Goal: Answer question/provide support

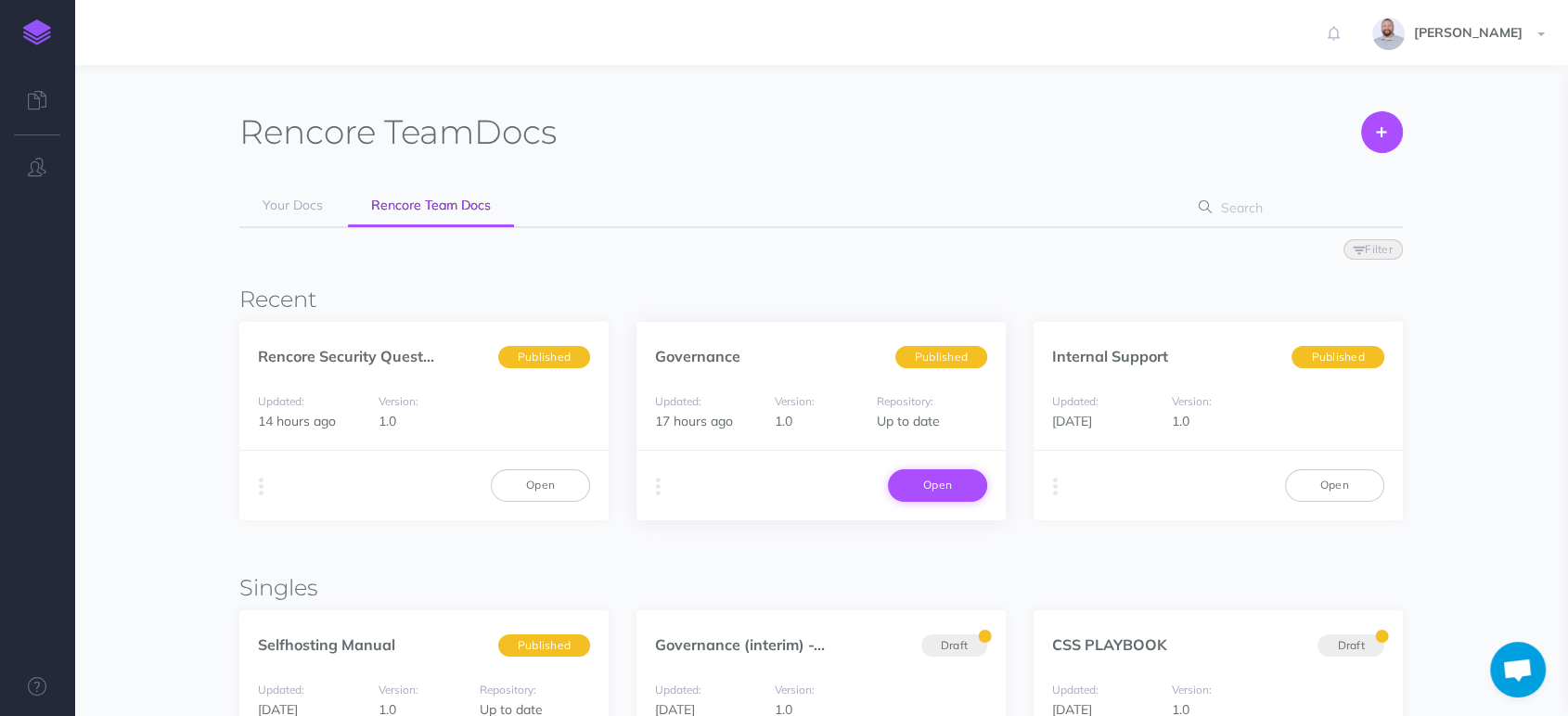
click at [953, 488] on link "Open" at bounding box center [938, 485] width 100 height 32
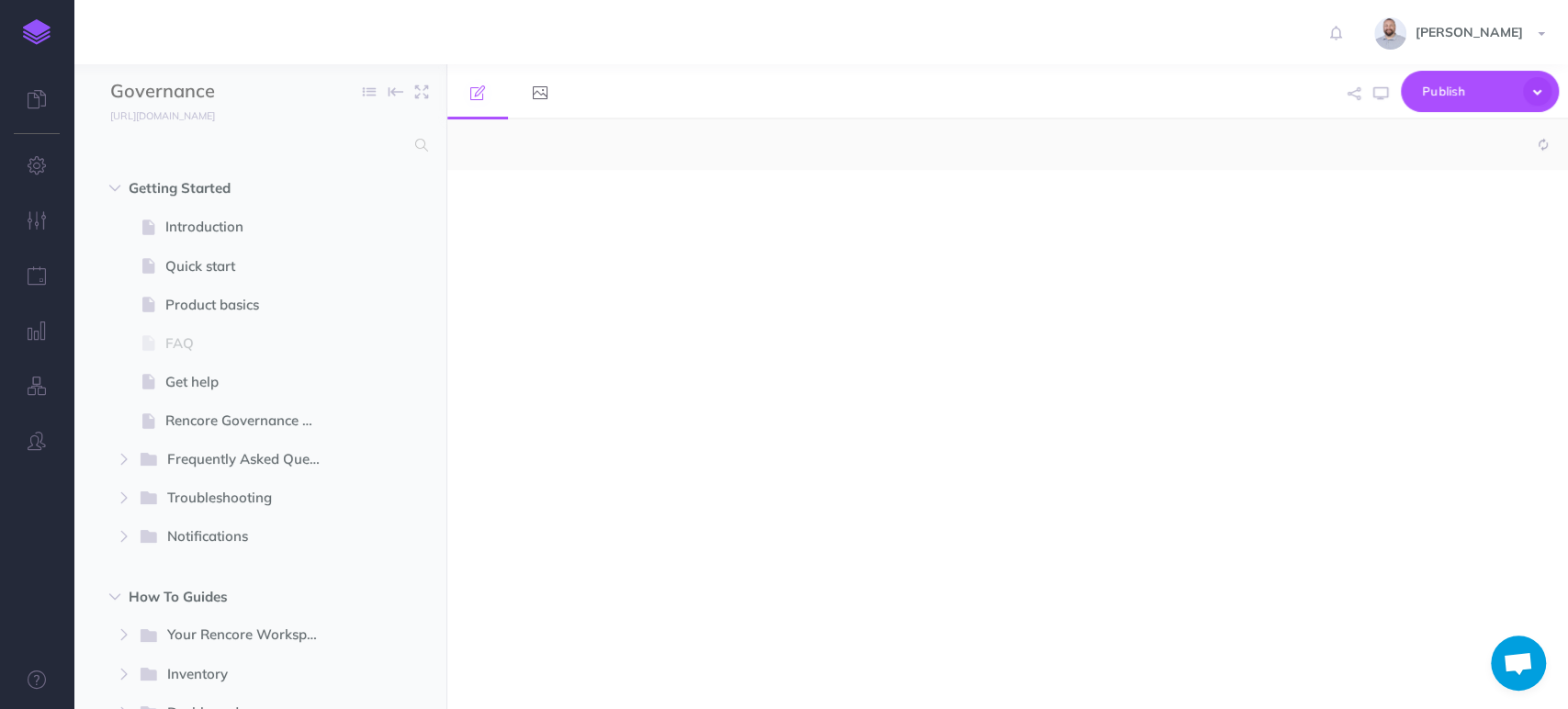
select select "null"
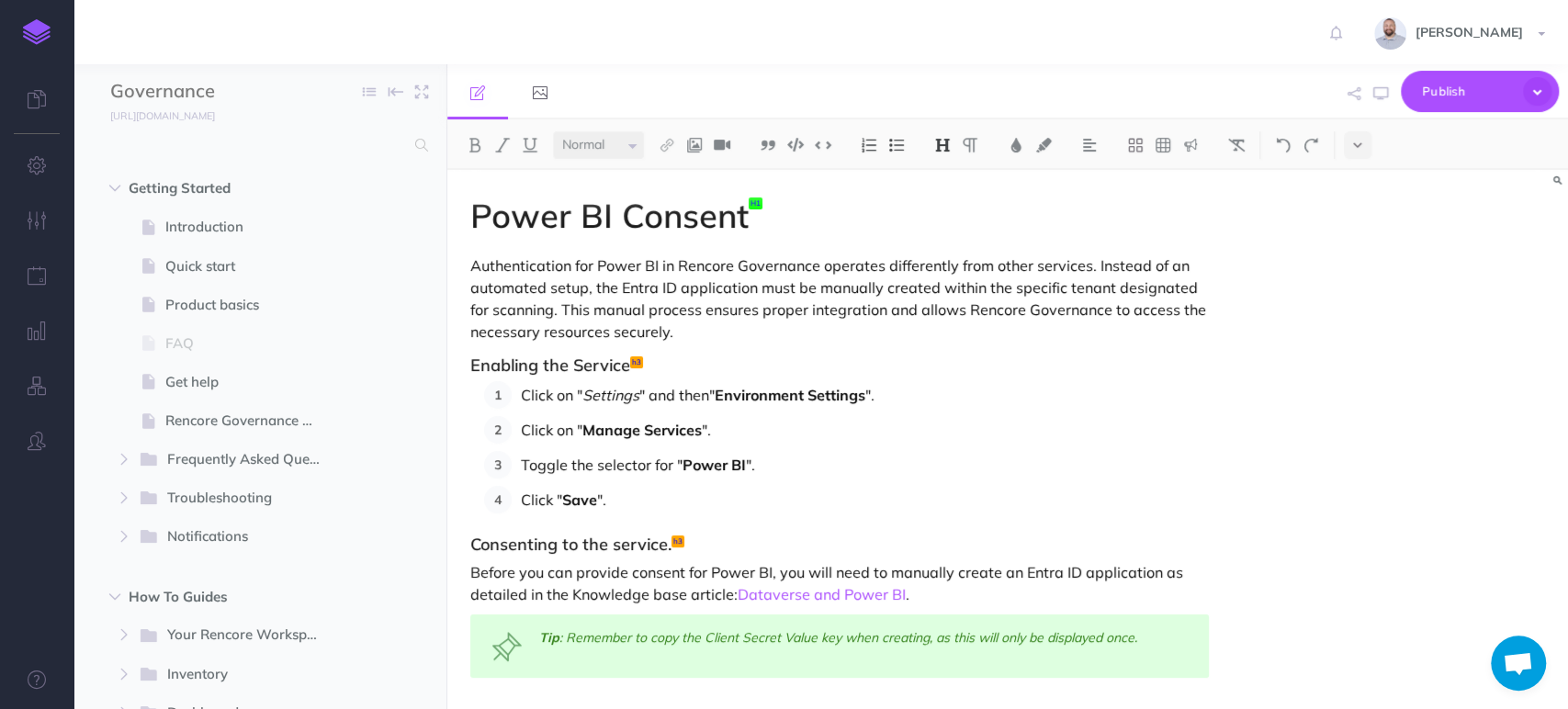
click at [1560, 180] on icon "button" at bounding box center [1557, 181] width 8 height 11
click at [1081, 209] on input "text" at bounding box center [1052, 210] width 168 height 33
type input "Azure"
click at [1335, 211] on button "Find" at bounding box center [1335, 210] width 43 height 33
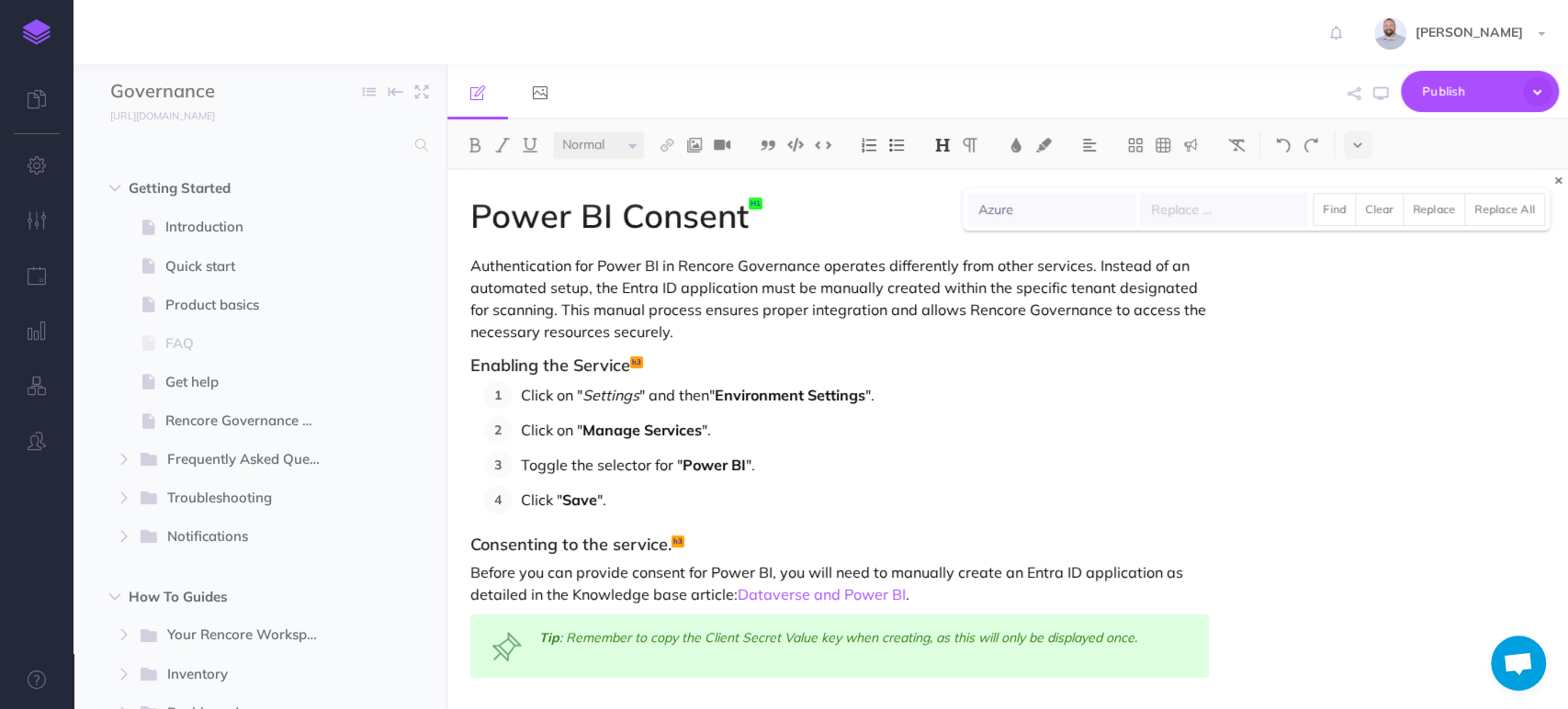
click at [1561, 178] on icon "button" at bounding box center [1558, 181] width 7 height 11
click at [369, 152] on input "text" at bounding box center [257, 146] width 294 height 33
click at [1506, 334] on div "Power BI Consent Authentication for Power BI in Rencore Governance operates dif…" at bounding box center [1008, 439] width 1121 height 539
click at [335, 139] on input "text" at bounding box center [257, 146] width 294 height 33
drag, startPoint x: 418, startPoint y: 138, endPoint x: 367, endPoint y: 138, distance: 51.0
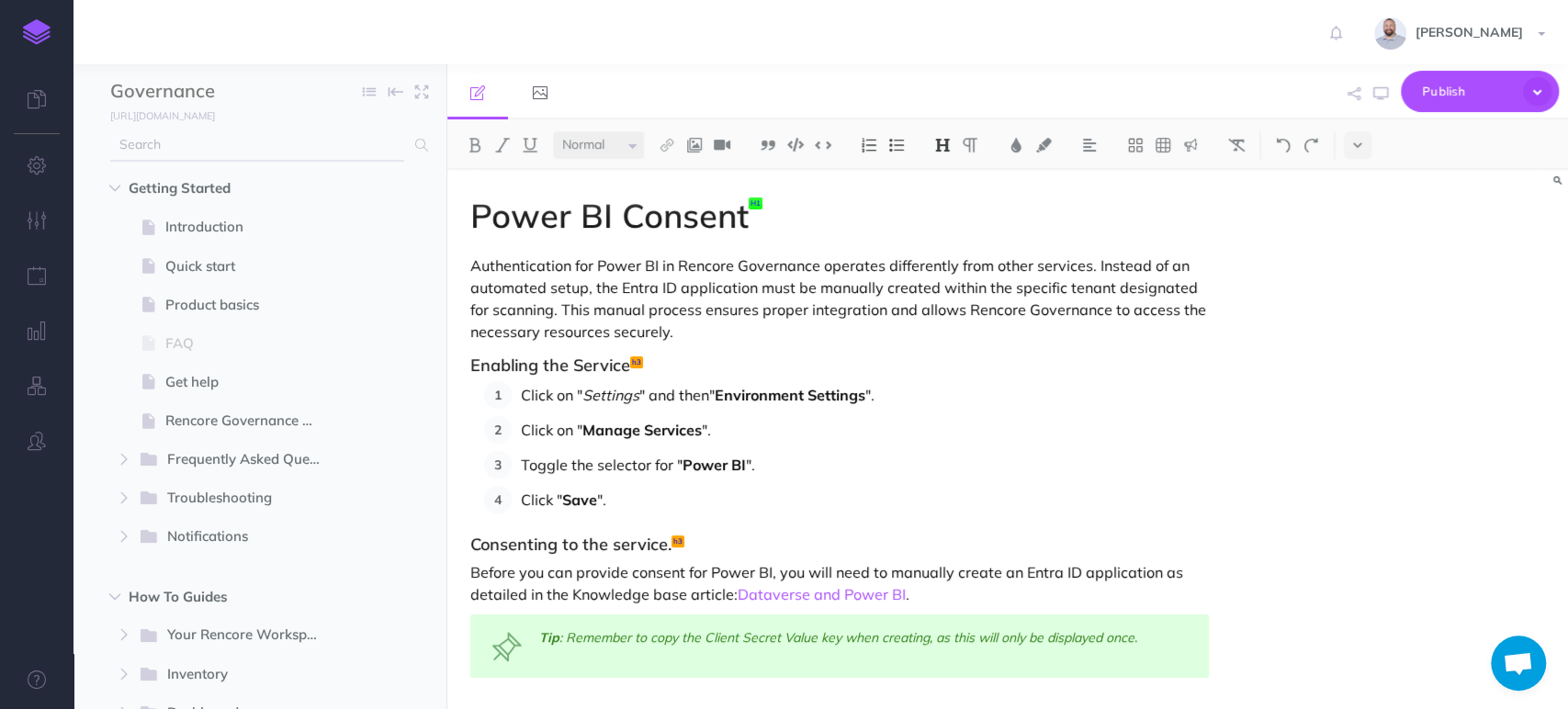
click at [367, 138] on input "text" at bounding box center [257, 146] width 294 height 33
click at [1415, 432] on div "Power BI Consent Authentication for Power BI in Rencore Governance operates dif…" at bounding box center [1008, 439] width 1121 height 539
click at [1519, 663] on span "Open chat" at bounding box center [1518, 665] width 30 height 25
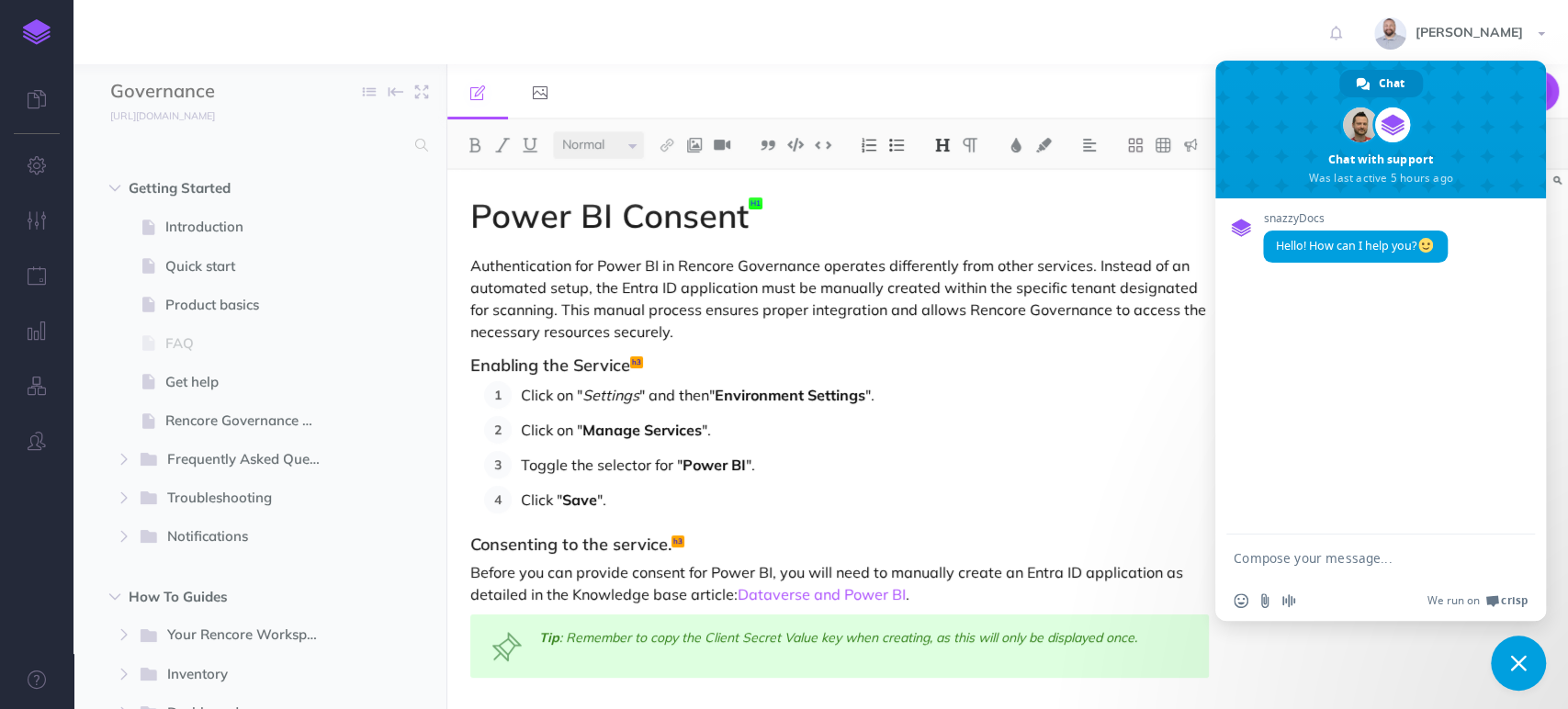
click at [1293, 551] on textarea "Compose your message..." at bounding box center [1361, 559] width 254 height 17
click at [1337, 565] on textarea "Good Morning [PERSON_NAME], Do you have an offical" at bounding box center [1361, 564] width 254 height 33
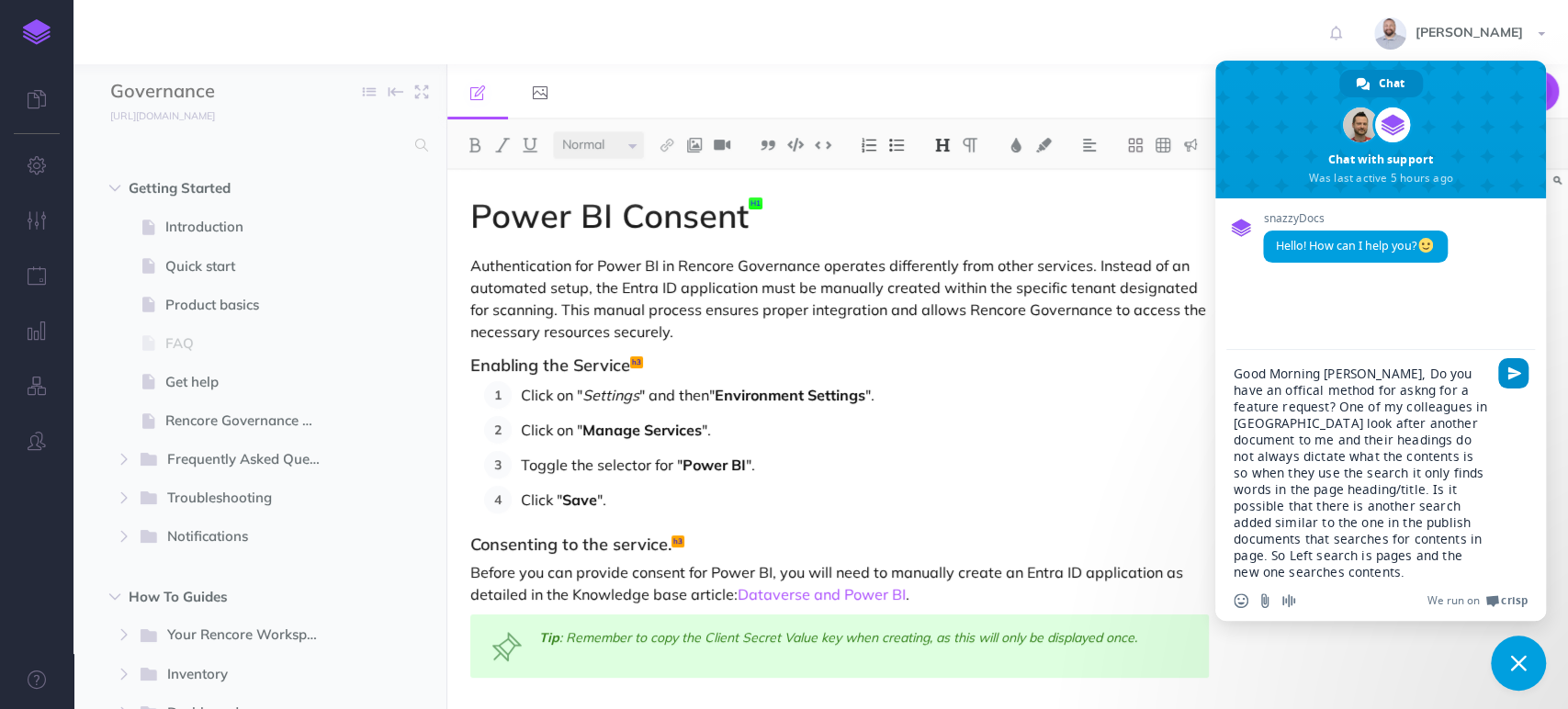
type textarea "Good Morning [PERSON_NAME], Do you have an offical method for askng for a featu…"
click at [1507, 372] on span "Send" at bounding box center [1514, 373] width 14 height 14
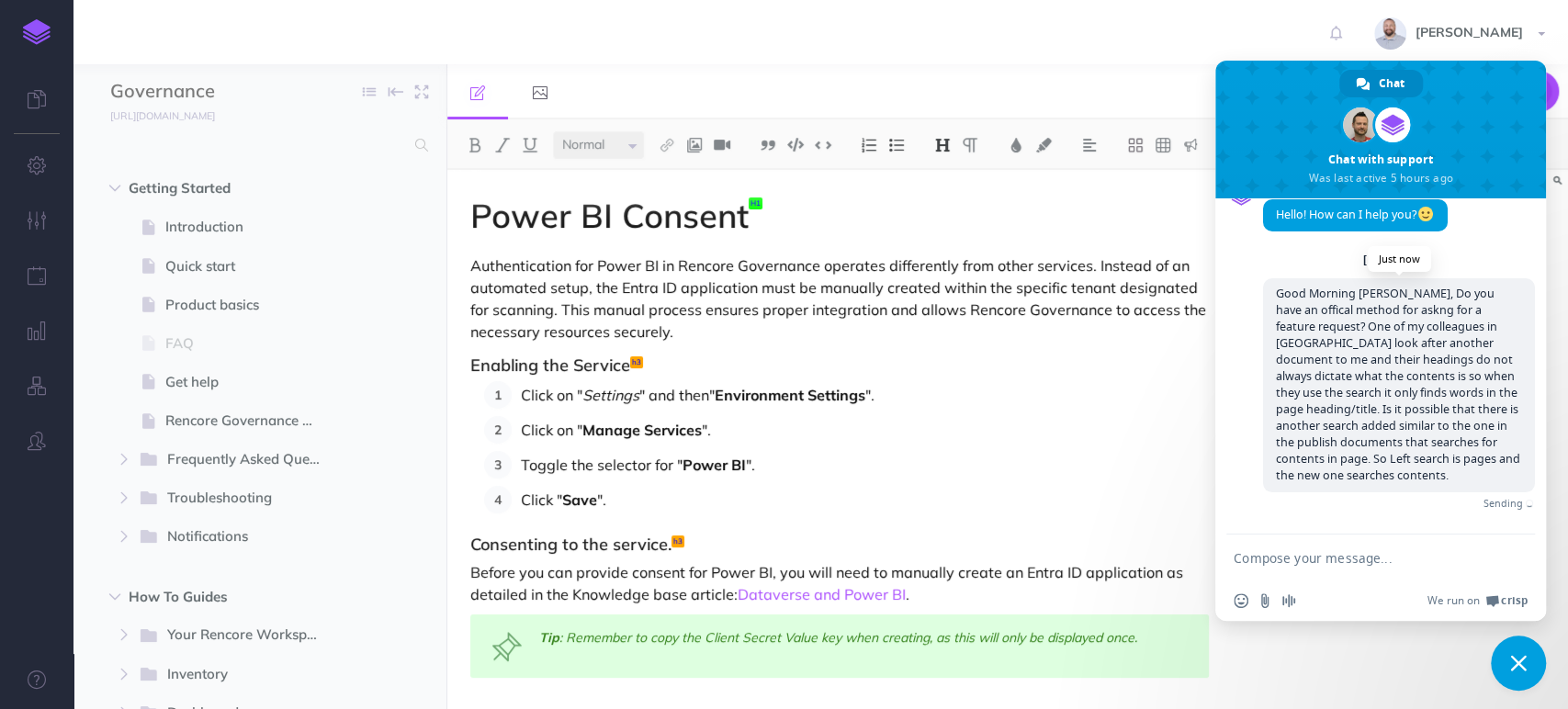
scroll to position [37, 0]
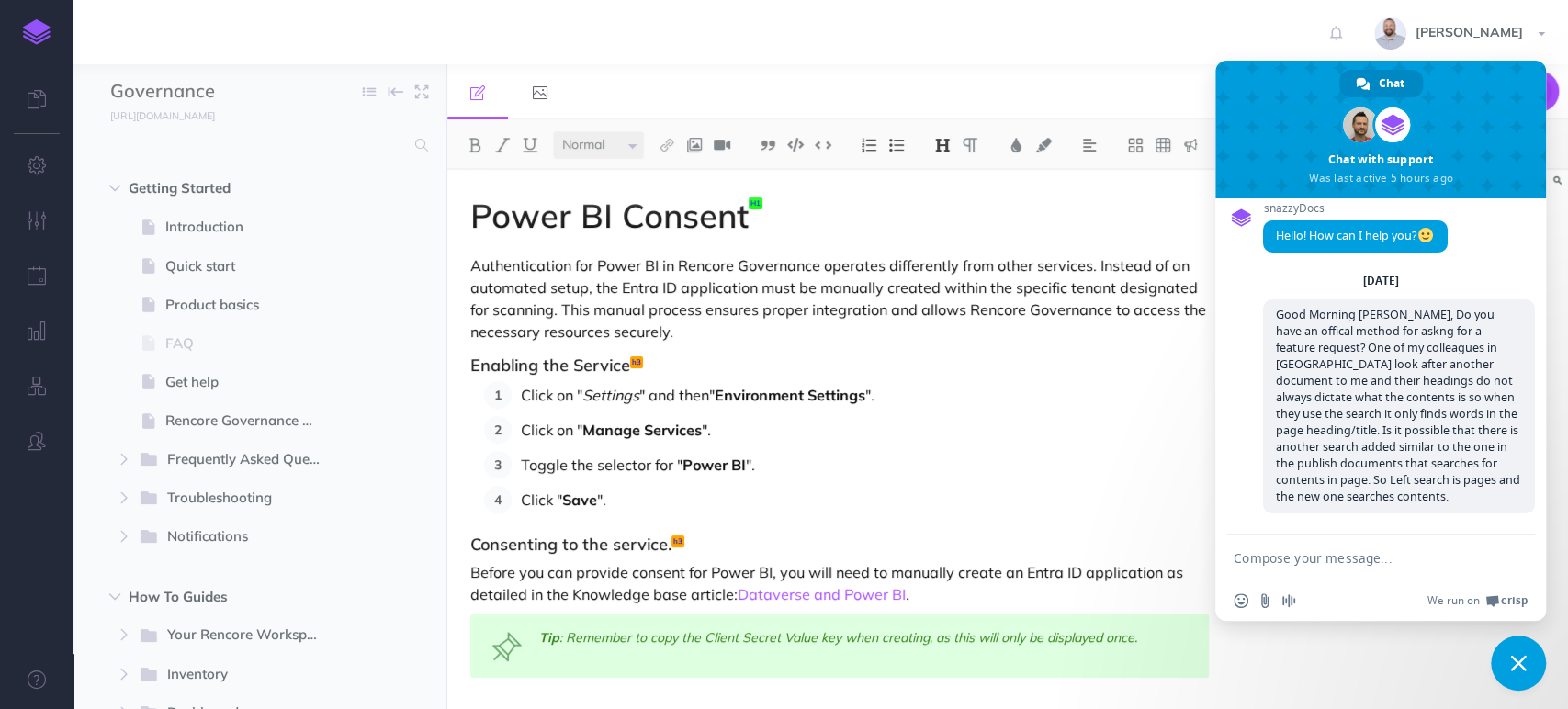
click at [1395, 559] on textarea "Compose your message..." at bounding box center [1361, 559] width 254 height 17
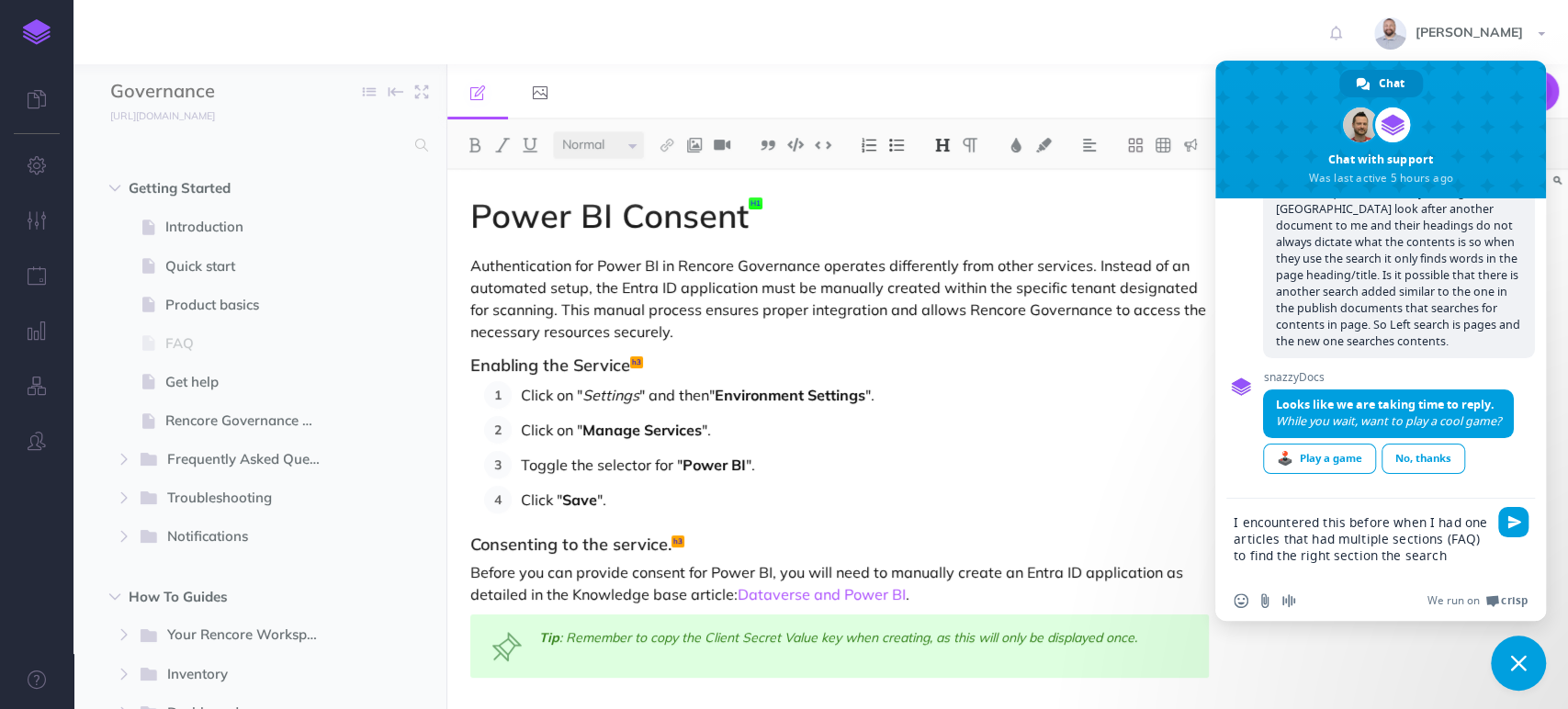
scroll to position [193, 0]
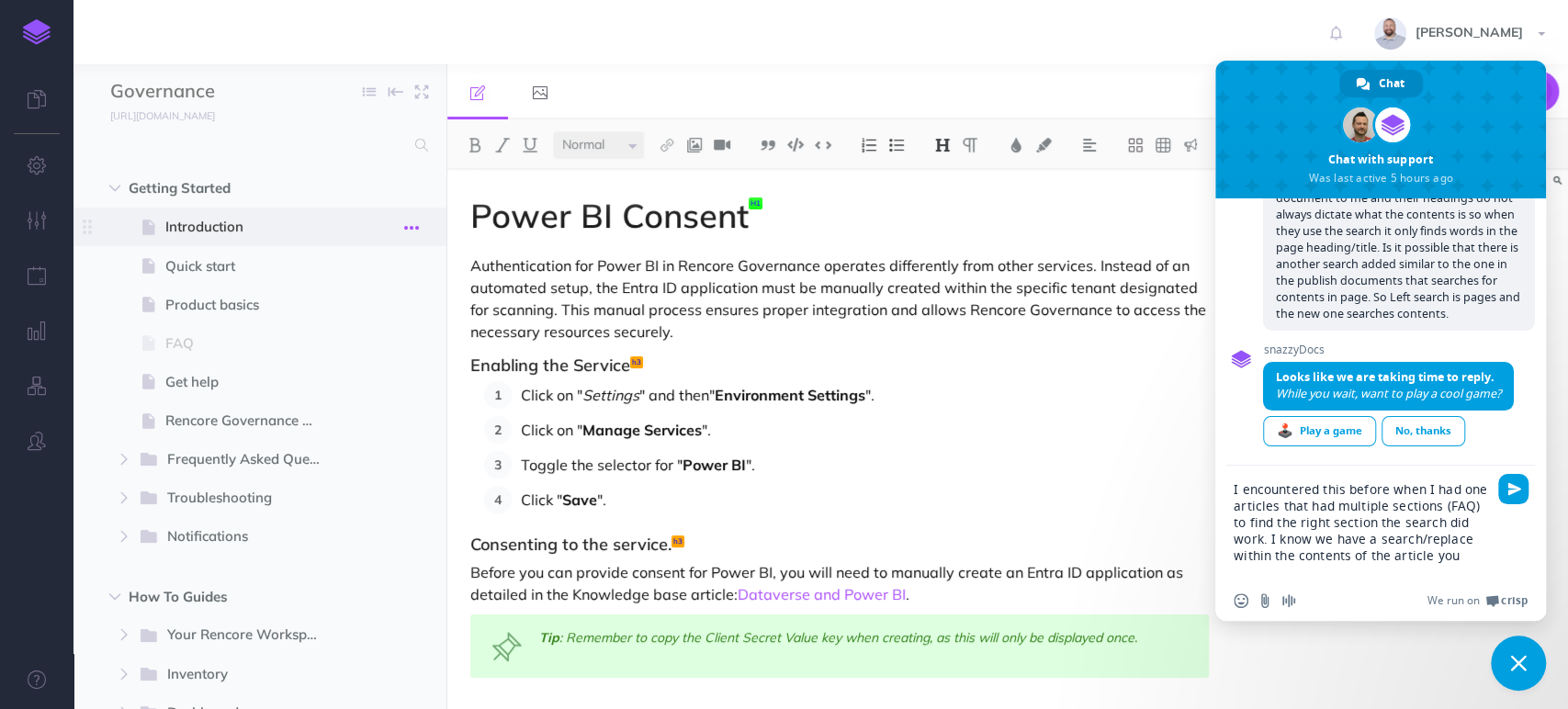
click at [408, 227] on icon "button" at bounding box center [411, 228] width 15 height 22
click at [409, 189] on icon "button" at bounding box center [411, 189] width 15 height 22
click at [386, 461] on icon "button" at bounding box center [383, 461] width 13 height 22
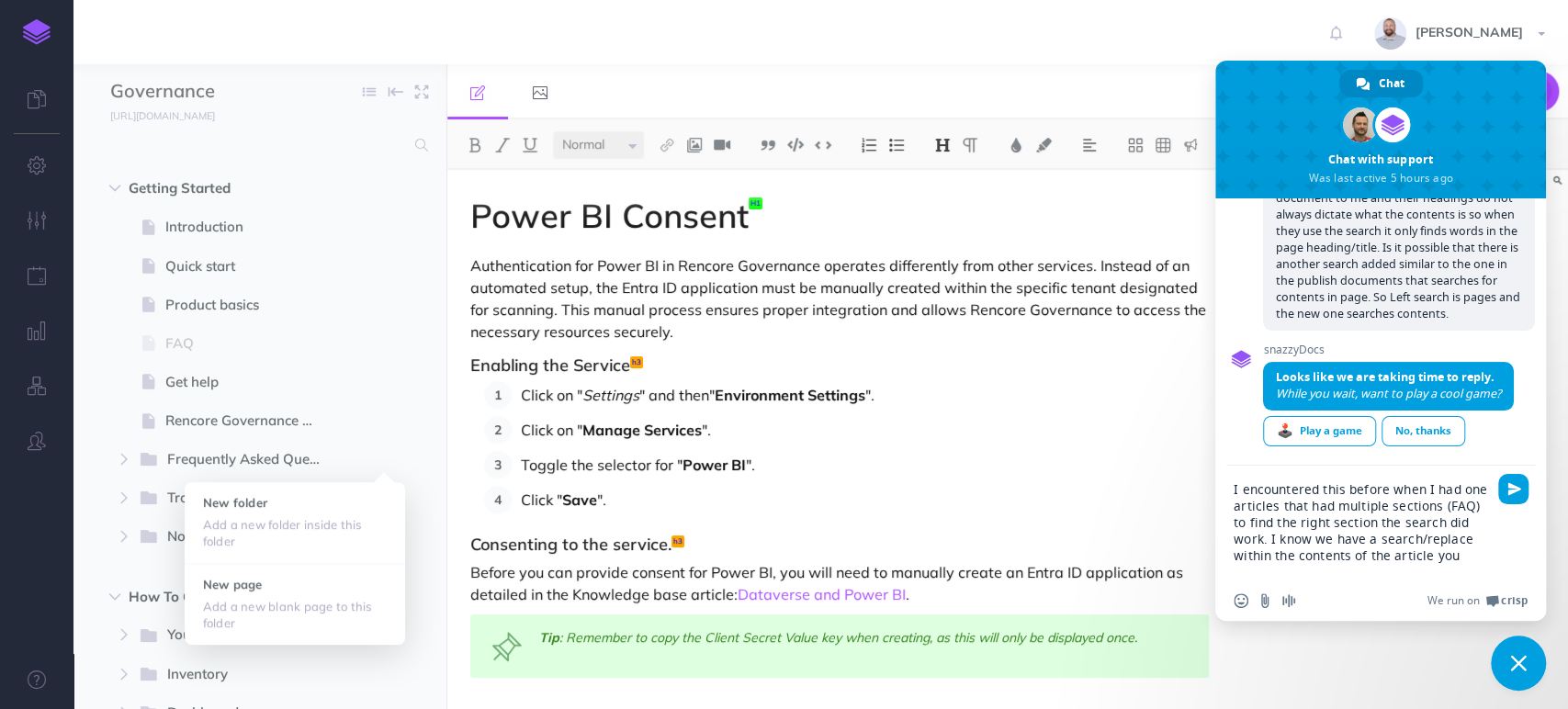
click at [615, 77] on ul at bounding box center [634, 92] width 374 height 55
click at [1278, 506] on textarea "I encountered this before when I had one articles that had multiple sections (F…" at bounding box center [1361, 531] width 254 height 100
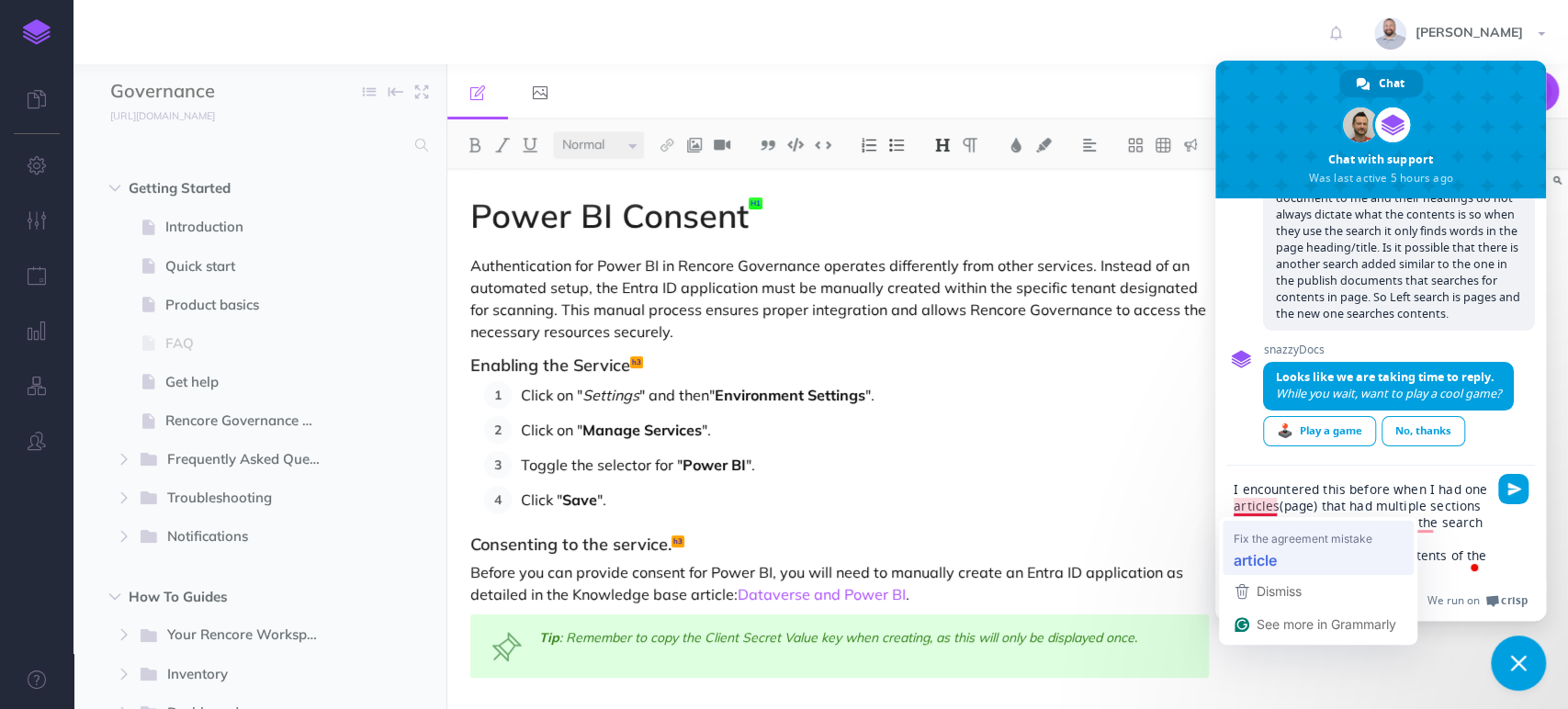
type textarea "I encountered this before when I had one article (page) that had multiple secti…"
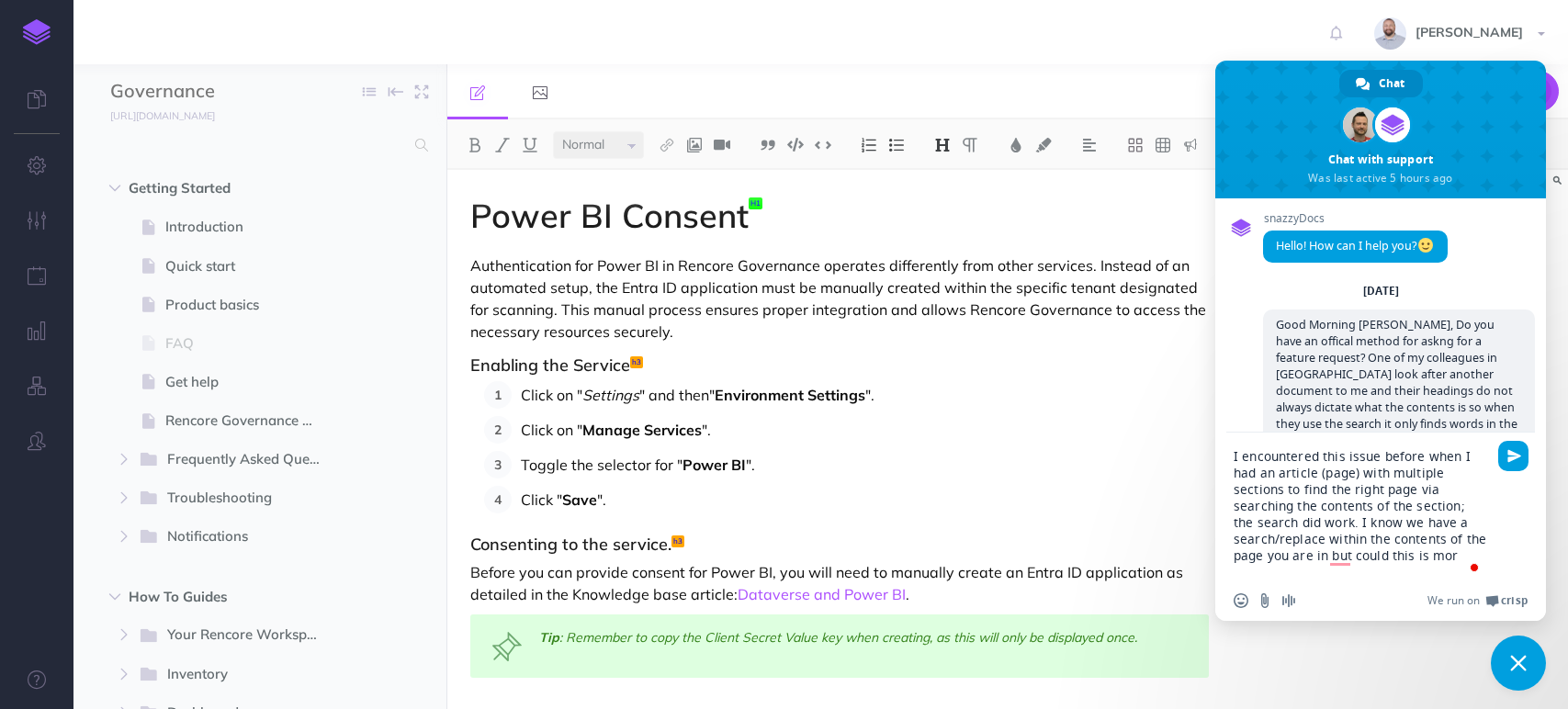
select select "null"
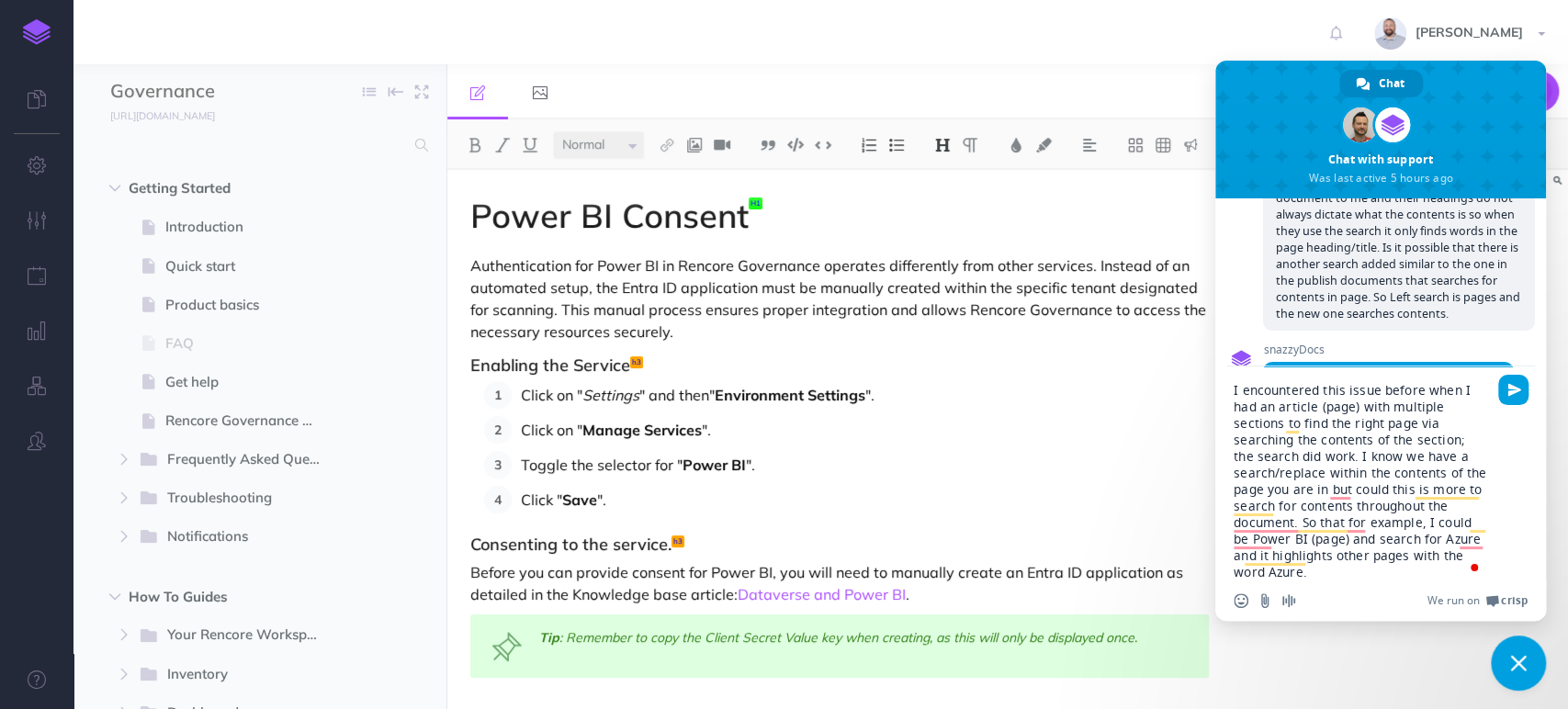
click at [1270, 569] on textarea "I encountered this issue before when I had an article (page) with multiple sect…" at bounding box center [1361, 480] width 254 height 198
click at [1272, 571] on textarea "I encountered this issue before when I had an article (page) with multiple sect…" at bounding box center [1361, 480] width 254 height 198
click at [1355, 577] on textarea "I encountered this issue before when I had an article (page) with multiple sect…" at bounding box center [1361, 480] width 254 height 198
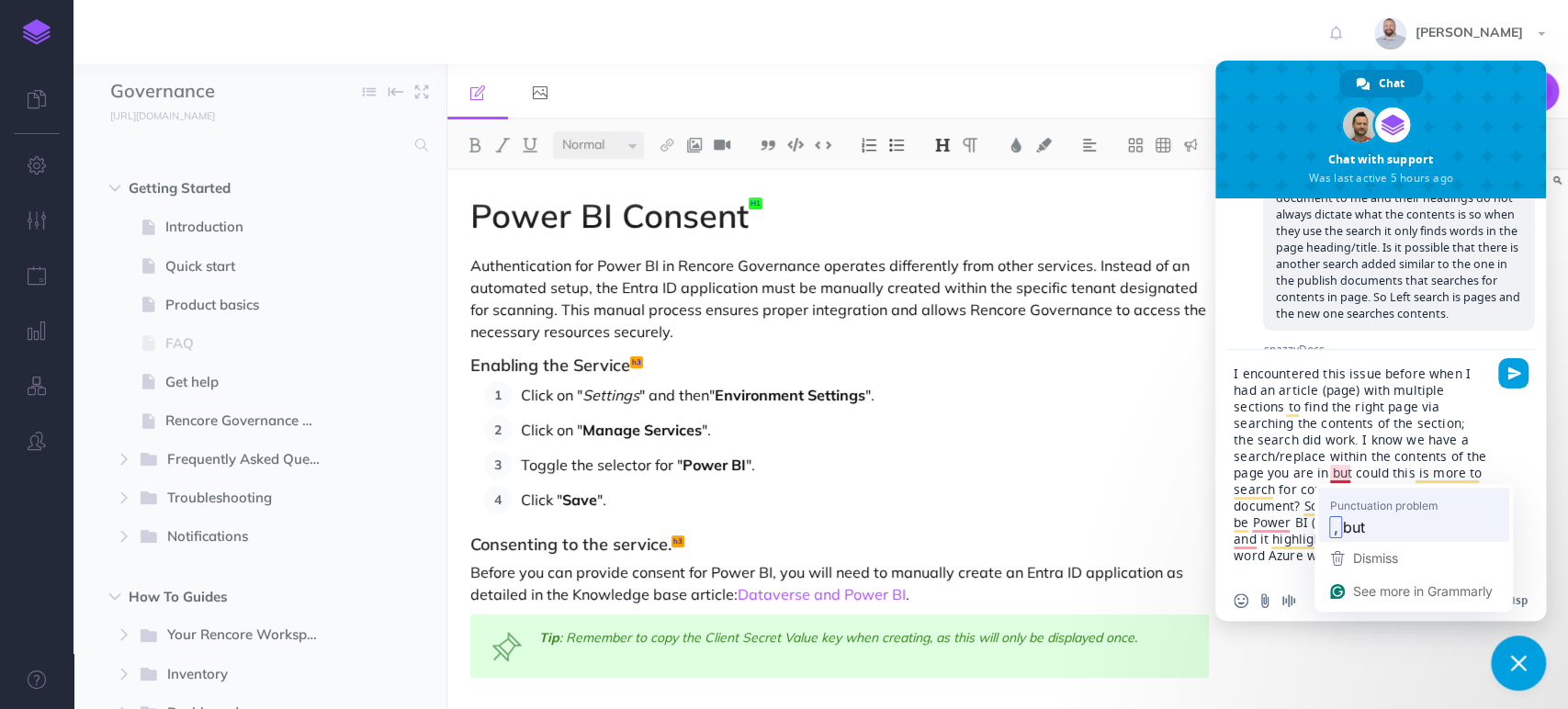
type textarea "I encountered this issue before when I had an article (page) with multiple sect…"
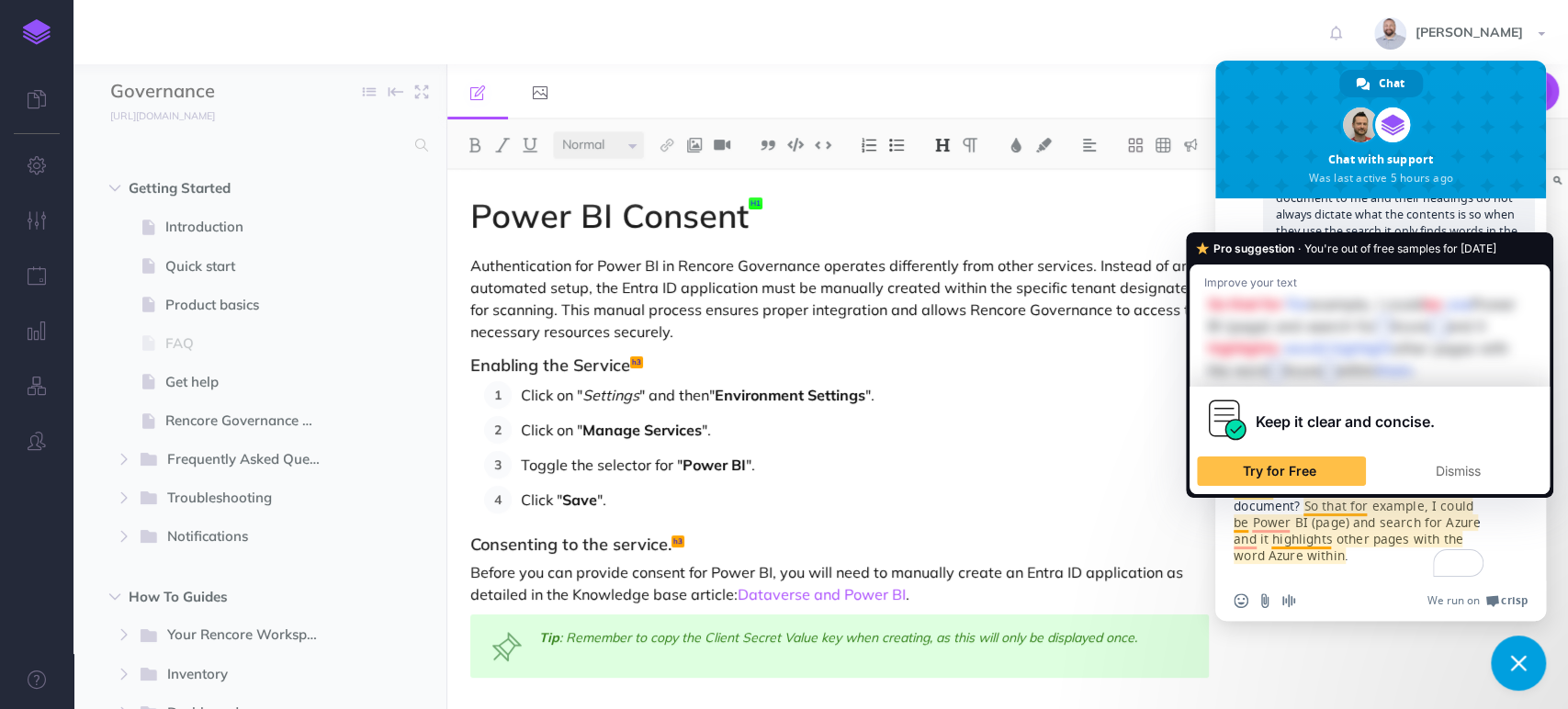
click at [1302, 507] on textarea "I encountered this issue before when I had an article (page) with multiple sect…" at bounding box center [1361, 474] width 254 height 215
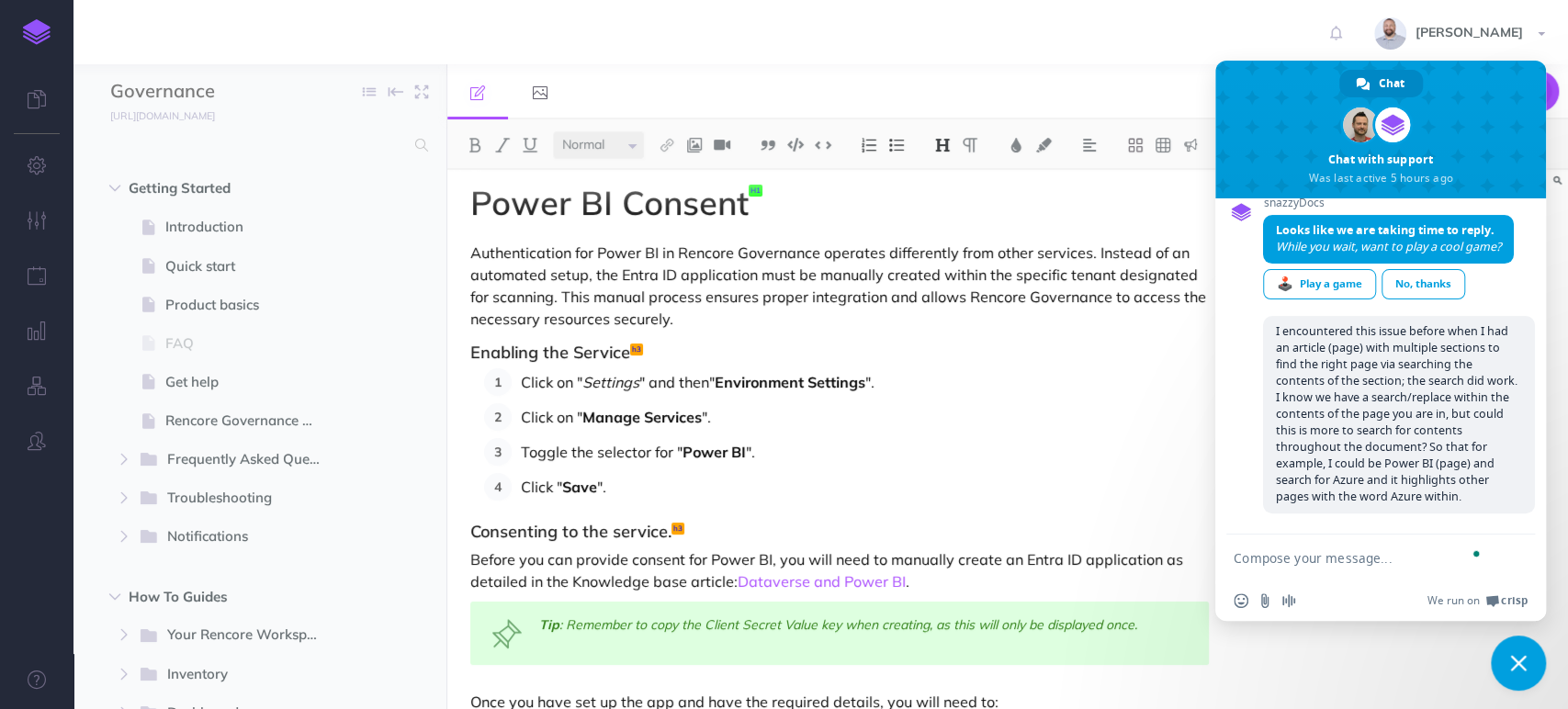
scroll to position [0, 0]
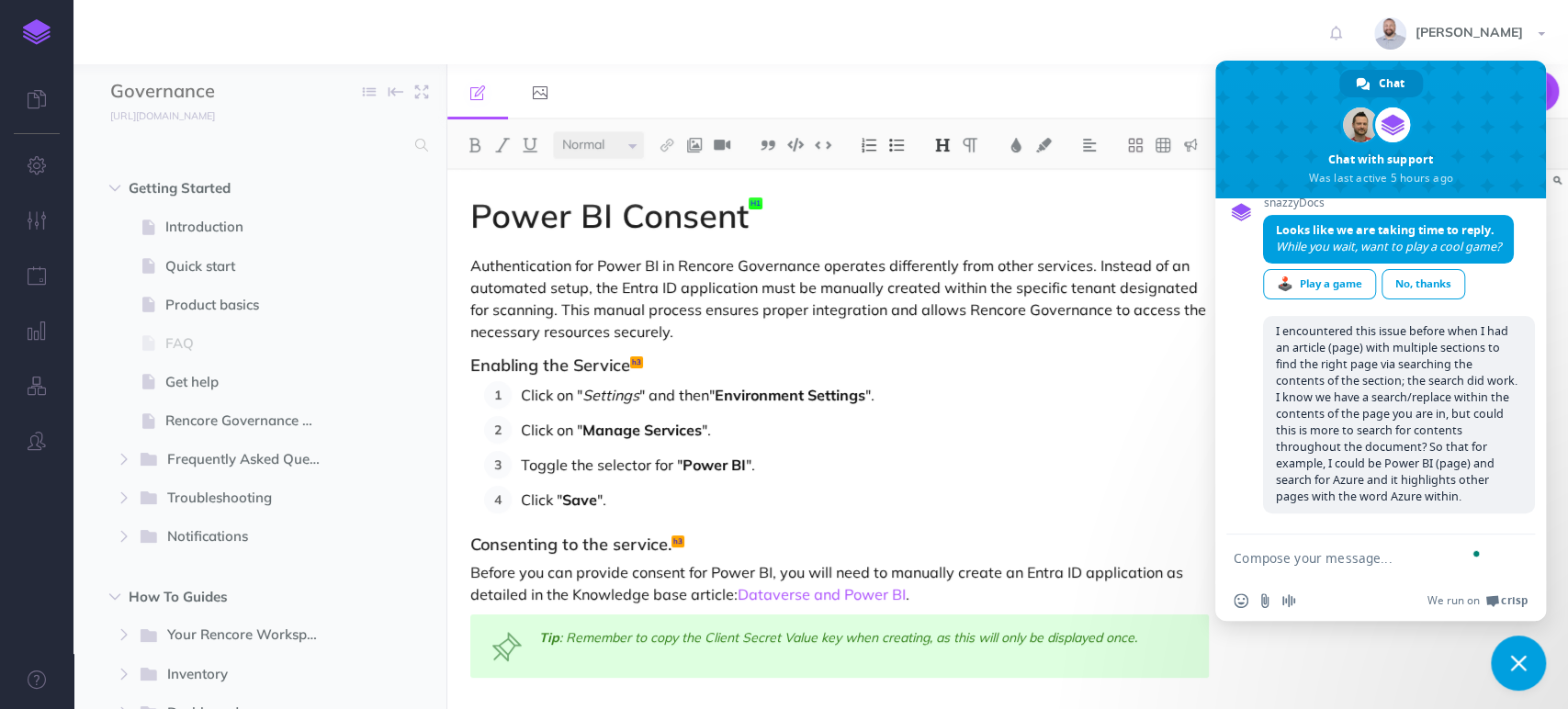
click at [1528, 666] on span "Close chat" at bounding box center [1518, 663] width 55 height 55
